Goal: Task Accomplishment & Management: Manage account settings

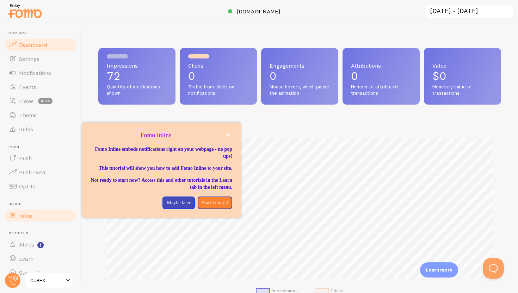
click at [19, 216] on ul "Pop-ups Dashboard Settings Notifications Events Flows beta Theme Rules [GEOGRAP…" at bounding box center [40, 155] width 73 height 249
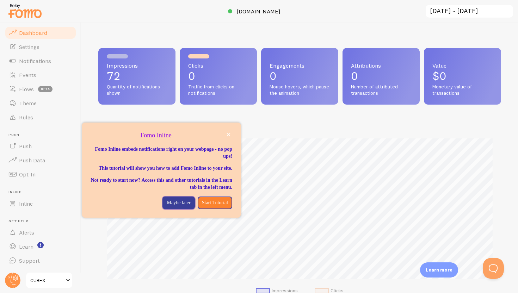
click at [175, 209] on button "Maybe later" at bounding box center [179, 203] width 32 height 13
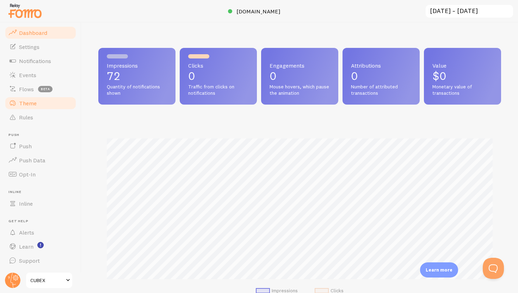
click at [33, 99] on link "Theme" at bounding box center [40, 103] width 73 height 14
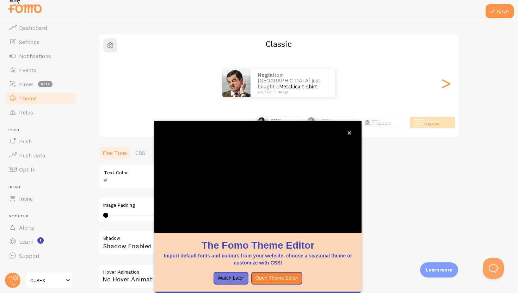
scroll to position [6, 0]
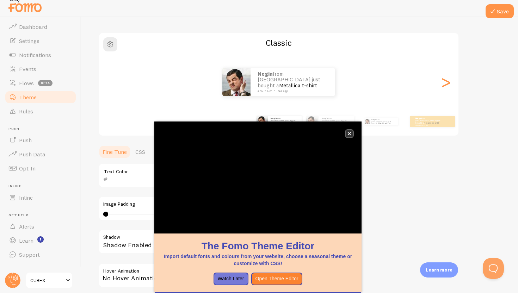
click at [350, 133] on icon "close," at bounding box center [350, 134] width 4 height 4
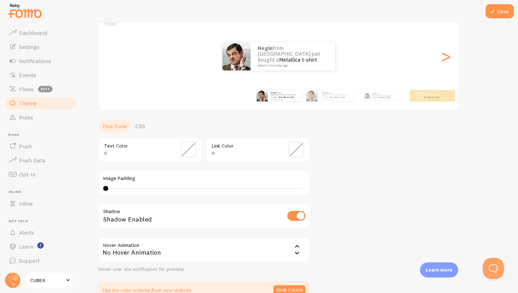
scroll to position [115, 0]
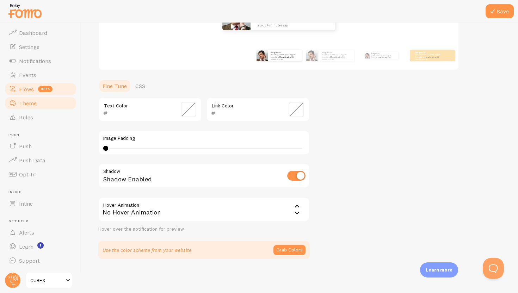
click at [24, 91] on span "Flows" at bounding box center [26, 89] width 15 height 7
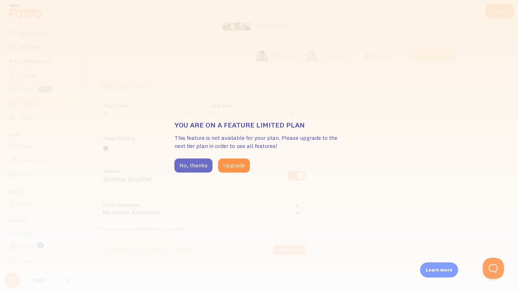
click at [203, 168] on button "No, thanks" at bounding box center [194, 166] width 38 height 14
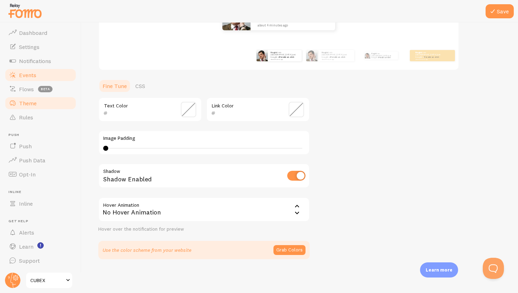
click at [29, 72] on span "Events" at bounding box center [27, 75] width 17 height 7
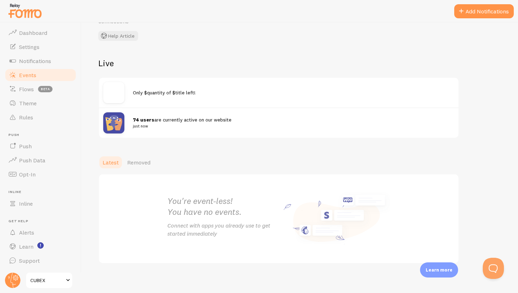
scroll to position [51, 0]
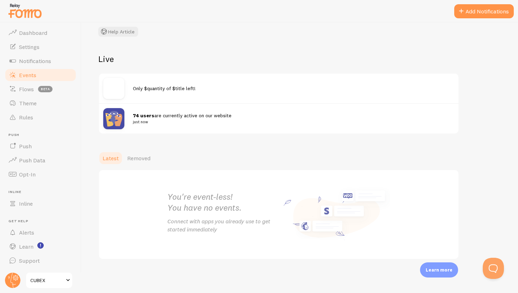
click at [118, 118] on img at bounding box center [113, 118] width 21 height 21
click at [166, 112] on span "74 users are currently active on our website just now" at bounding box center [289, 118] width 313 height 13
click at [186, 92] on div "Only $quantity of $title left!" at bounding box center [279, 89] width 360 height 30
click at [186, 91] on span "Only $quantity of $title left!" at bounding box center [164, 88] width 63 height 6
click at [186, 89] on span "Only $quantity of $title left!" at bounding box center [164, 88] width 63 height 6
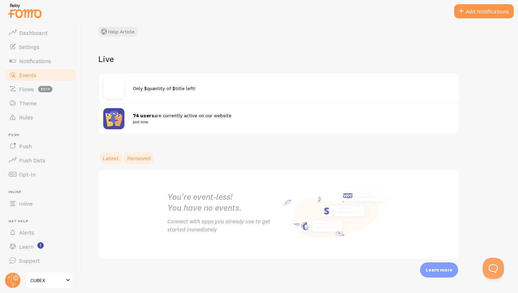
click at [139, 157] on span "Removed" at bounding box center [138, 158] width 23 height 7
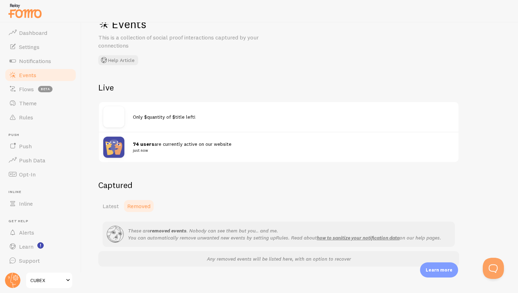
scroll to position [30, 0]
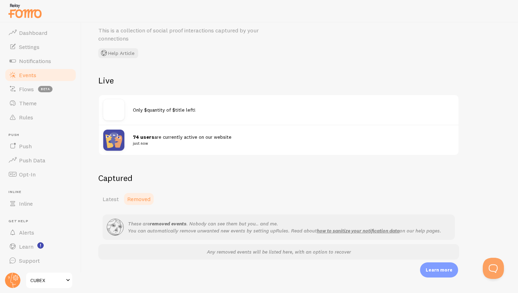
click at [196, 232] on p "These are removed events . Nobody can see them but you.. and me. You can automa…" at bounding box center [284, 227] width 313 height 14
click at [114, 203] on link "Latest" at bounding box center [110, 199] width 25 height 14
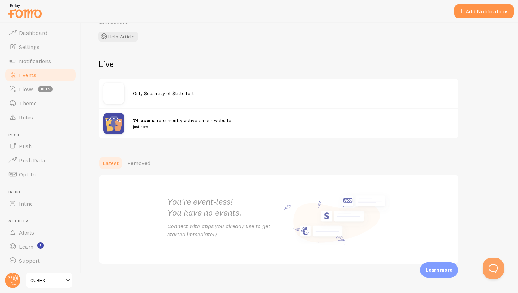
scroll to position [48, 0]
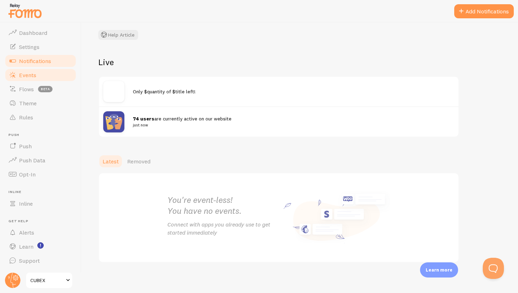
click at [39, 62] on span "Notifications" at bounding box center [35, 60] width 32 height 7
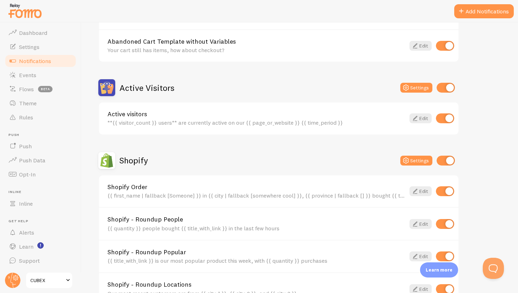
scroll to position [125, 0]
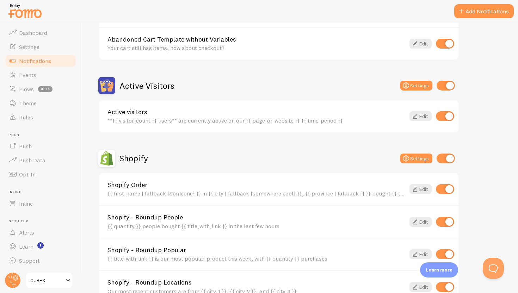
click at [311, 227] on div "{{ quantity }} people bought {{ title_with_link }} in the last few hours" at bounding box center [257, 226] width 298 height 6
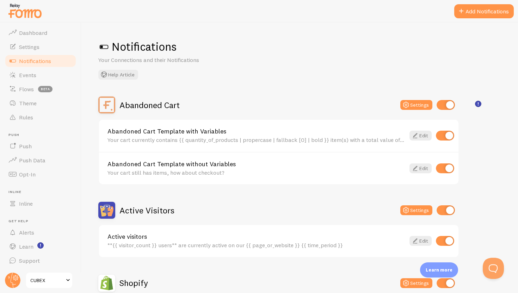
click at [445, 105] on input "checkbox" at bounding box center [446, 105] width 18 height 10
checkbox input "false"
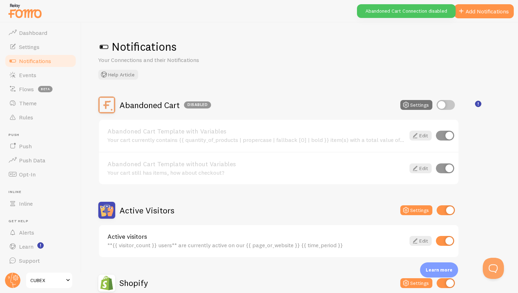
click at [446, 210] on input "checkbox" at bounding box center [446, 211] width 18 height 10
checkbox input "false"
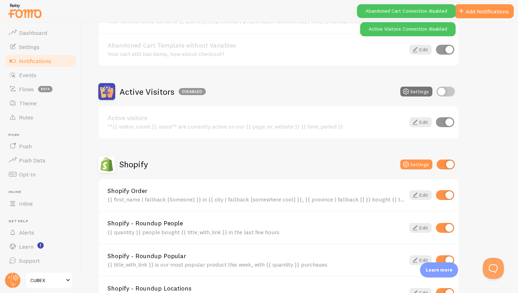
scroll to position [123, 0]
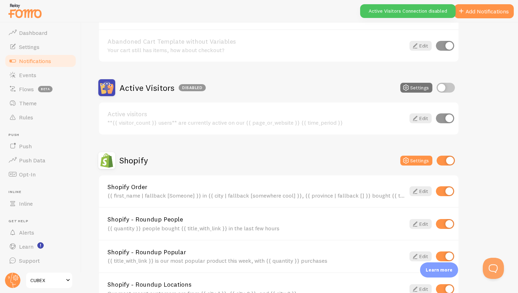
click at [452, 159] on input "checkbox" at bounding box center [446, 161] width 18 height 10
checkbox input "false"
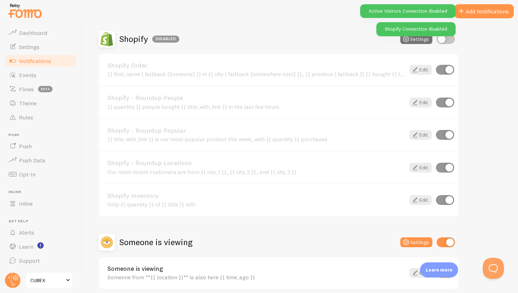
scroll to position [275, 0]
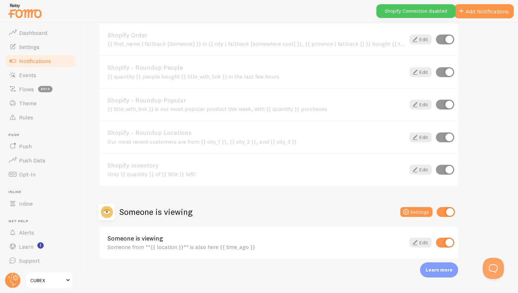
click at [446, 212] on input "checkbox" at bounding box center [446, 212] width 18 height 10
checkbox input "false"
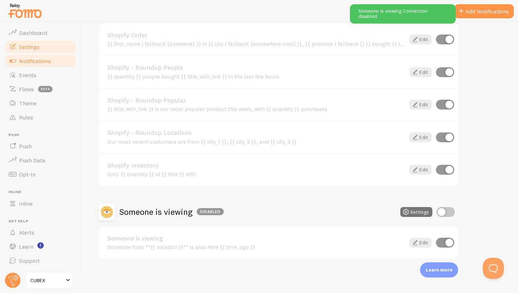
click at [39, 45] on span "Settings" at bounding box center [29, 46] width 20 height 7
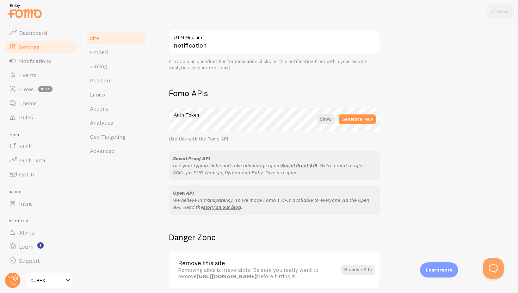
scroll to position [372, 0]
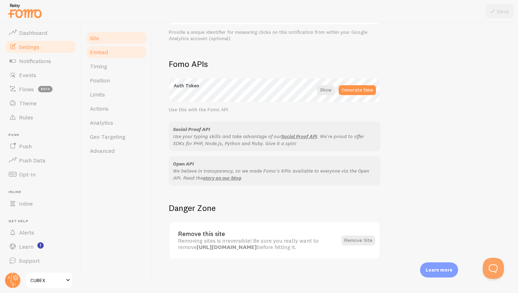
click at [124, 54] on link "Embed" at bounding box center [117, 52] width 62 height 14
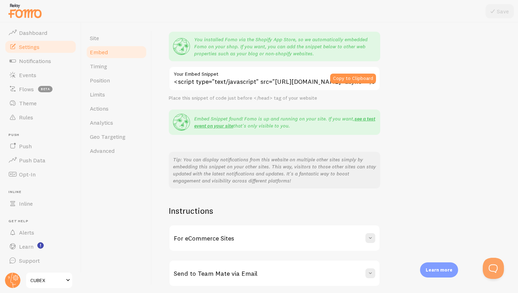
scroll to position [85, 0]
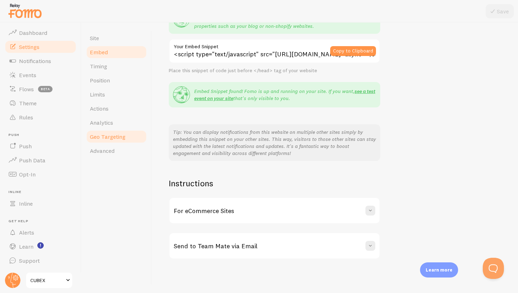
click at [115, 141] on link "Geo Targeting" at bounding box center [117, 137] width 62 height 14
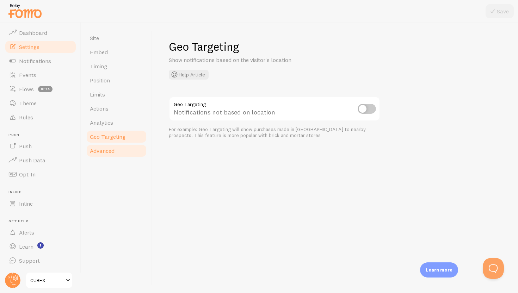
click at [113, 153] on span "Advanced" at bounding box center [102, 150] width 25 height 7
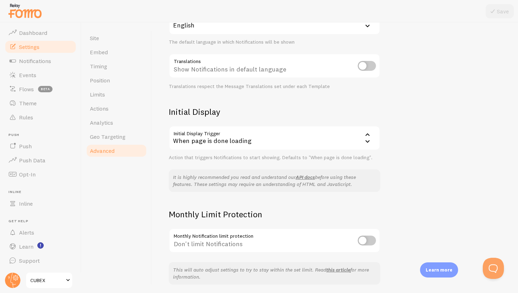
scroll to position [116, 0]
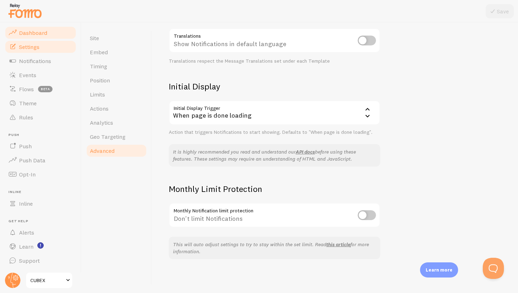
click at [29, 31] on span "Dashboard" at bounding box center [33, 32] width 28 height 7
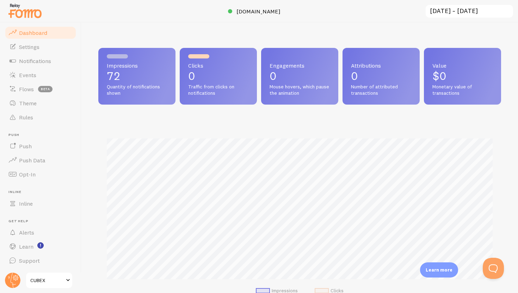
scroll to position [185, 403]
click at [130, 74] on p "72" at bounding box center [137, 76] width 60 height 11
click at [31, 206] on span "Inline" at bounding box center [26, 203] width 14 height 7
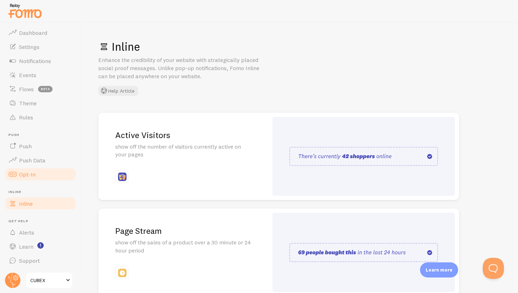
click at [33, 177] on span "Opt-In" at bounding box center [27, 174] width 17 height 7
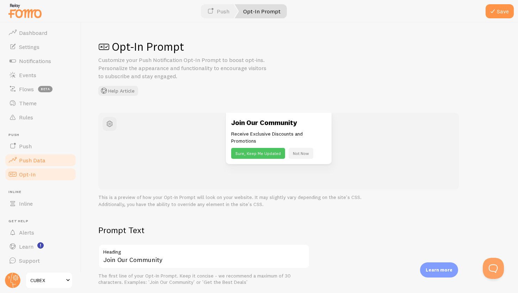
click at [36, 165] on link "Push Data" at bounding box center [40, 160] width 73 height 14
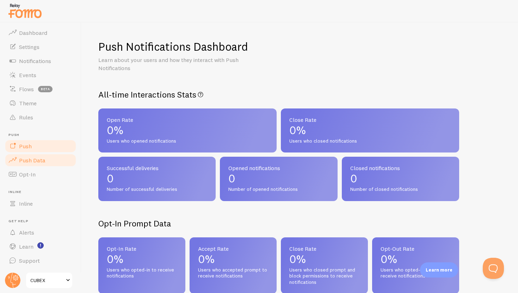
click at [32, 149] on link "Push" at bounding box center [40, 146] width 73 height 14
